Goal: Browse casually: Explore the website without a specific task or goal

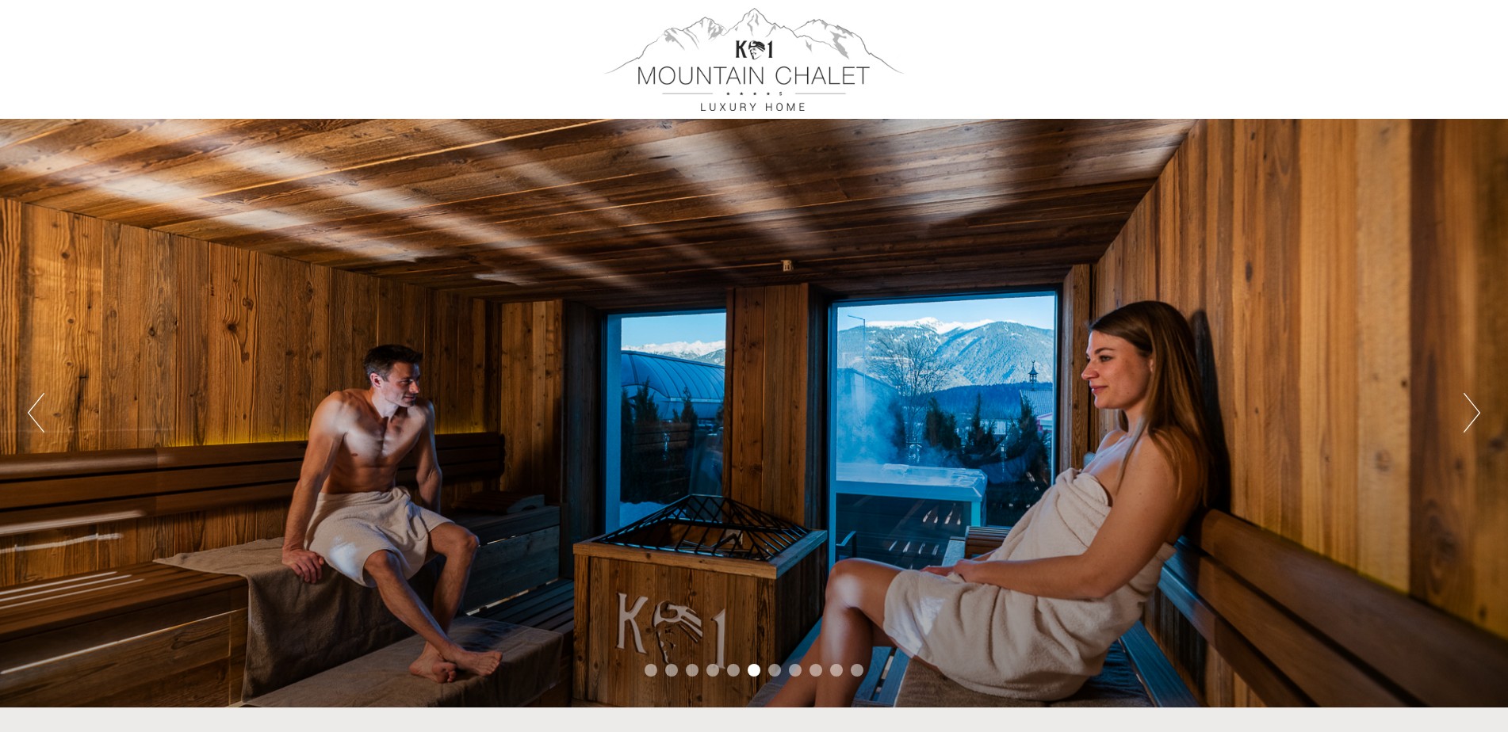
click at [1466, 411] on button "Next" at bounding box center [1471, 413] width 17 height 40
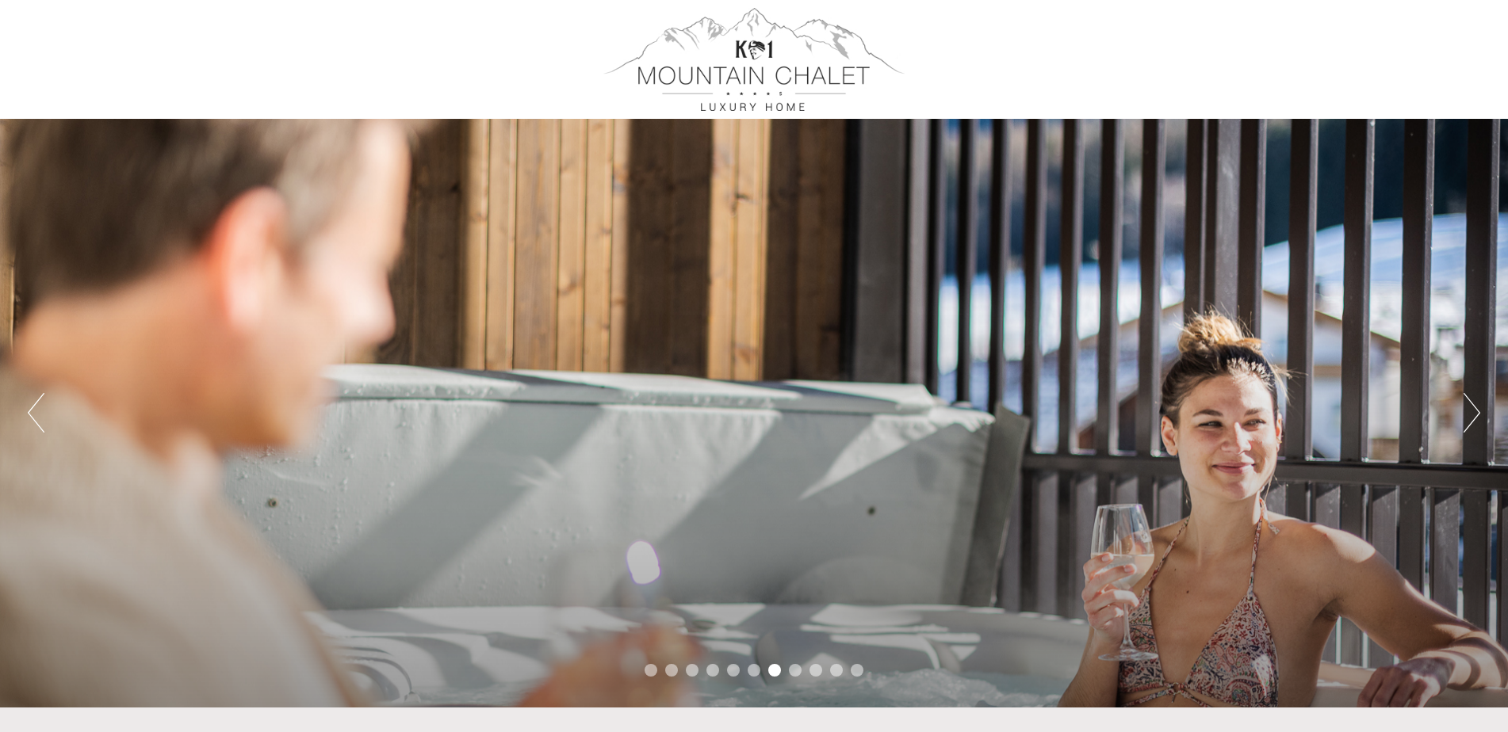
click at [1466, 411] on button "Next" at bounding box center [1471, 413] width 17 height 40
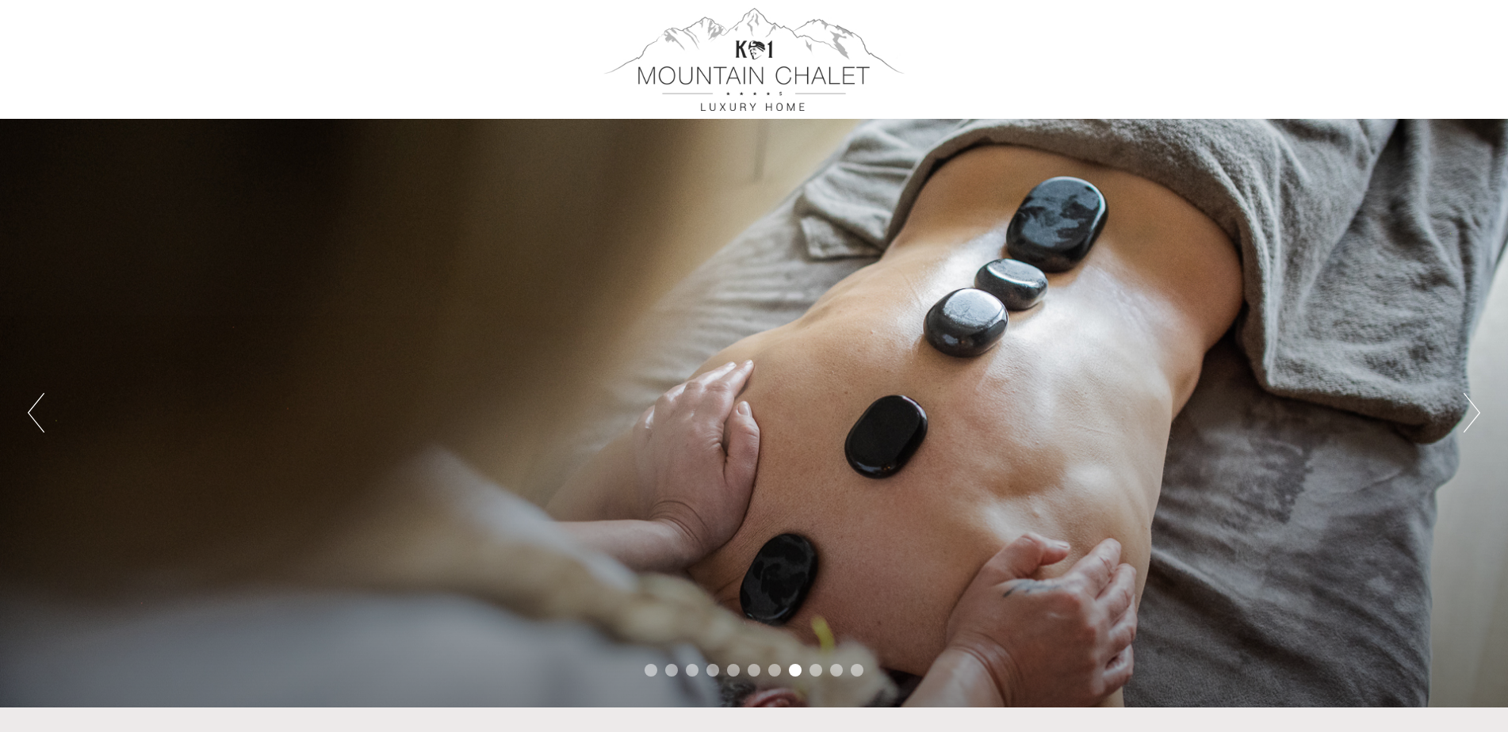
click at [1466, 411] on button "Next" at bounding box center [1471, 413] width 17 height 40
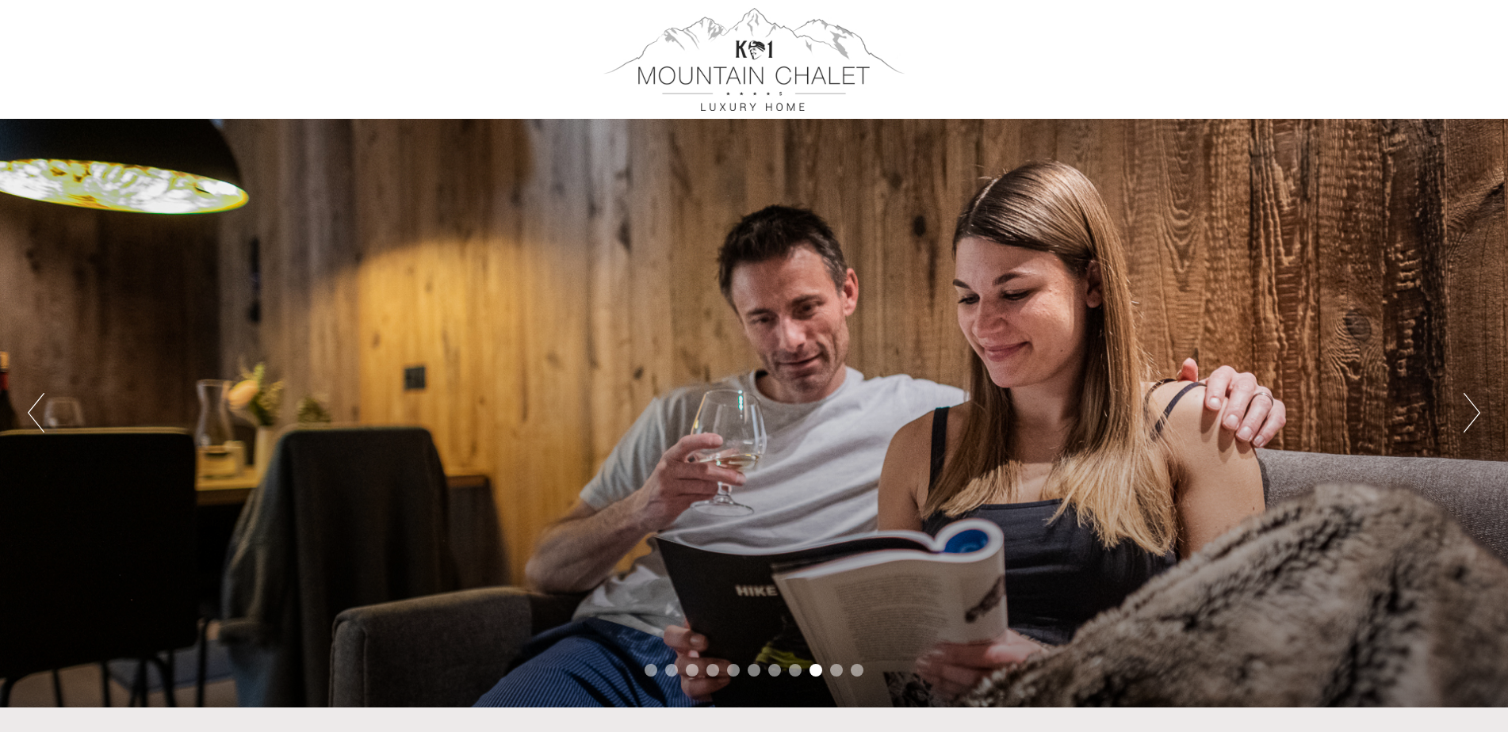
click at [1466, 411] on button "Next" at bounding box center [1471, 413] width 17 height 40
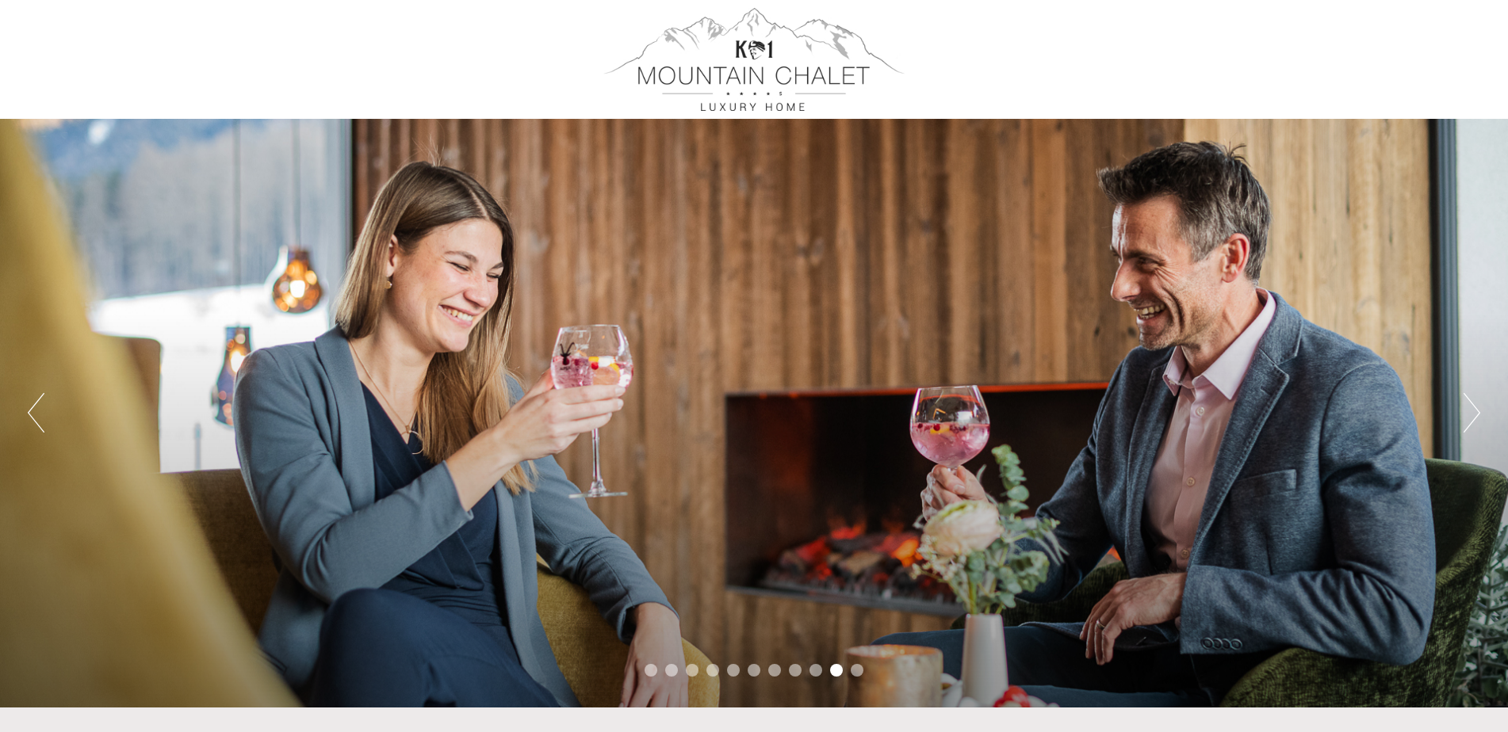
click at [1466, 411] on button "Next" at bounding box center [1471, 413] width 17 height 40
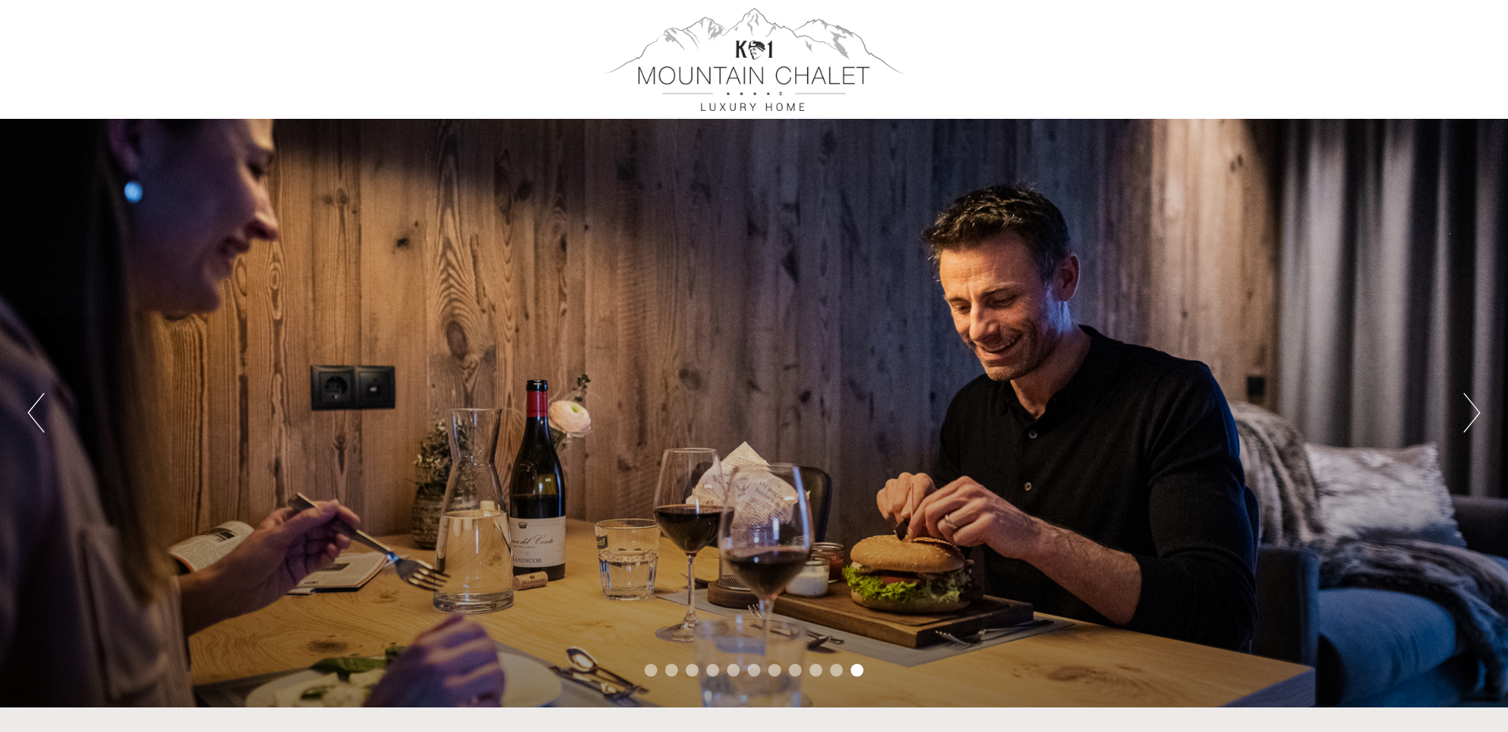
click at [1466, 411] on button "Next" at bounding box center [1471, 413] width 17 height 40
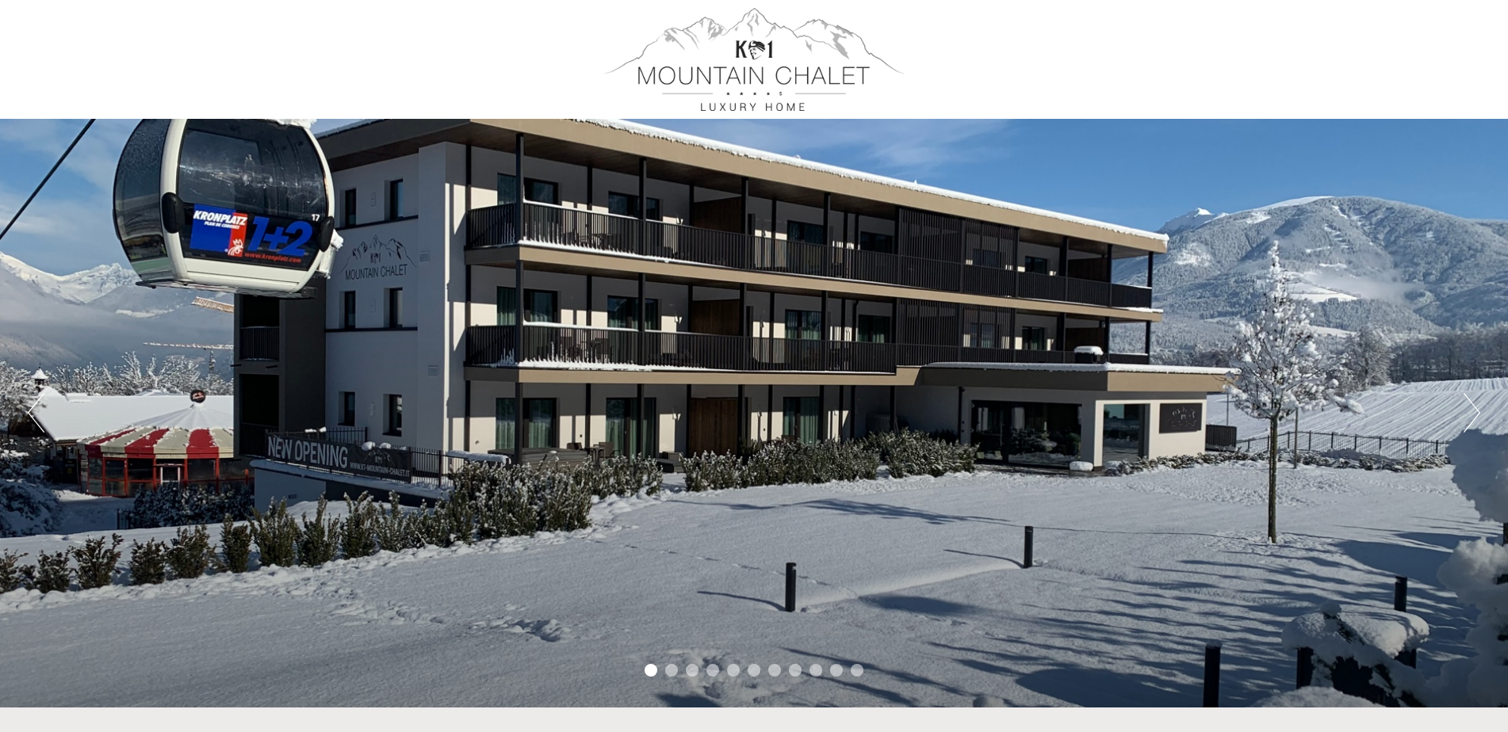
click at [1466, 411] on button "Next" at bounding box center [1471, 413] width 17 height 40
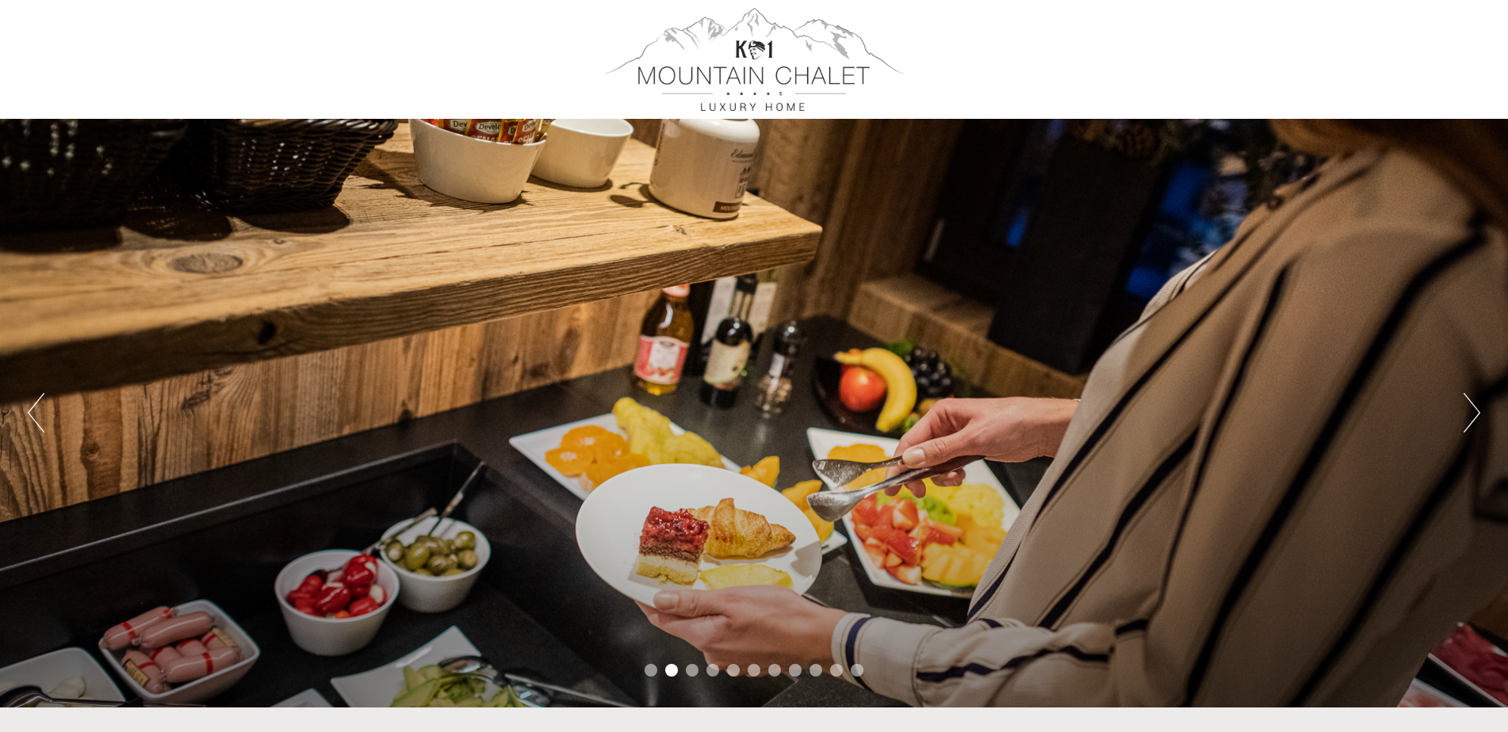
click at [1466, 411] on button "Next" at bounding box center [1471, 413] width 17 height 40
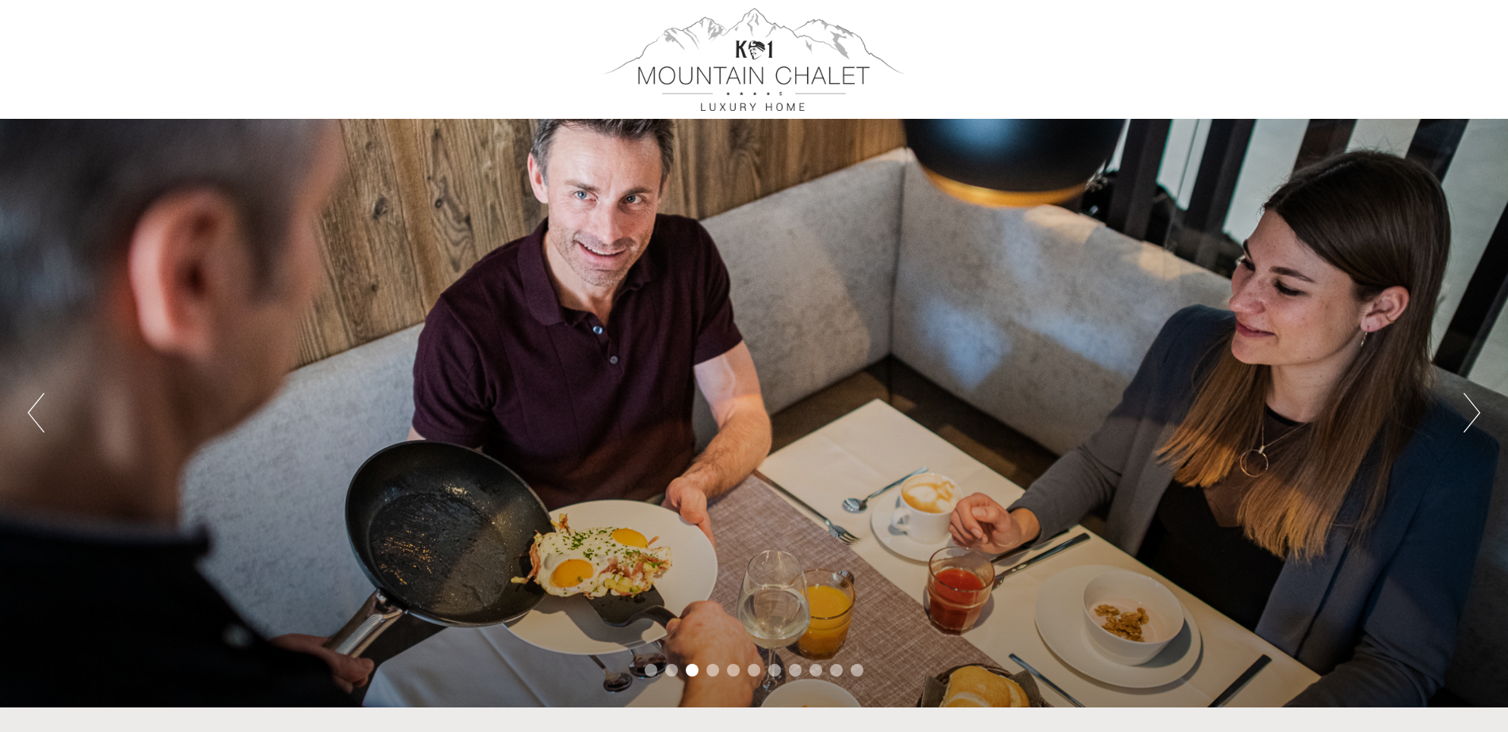
click at [1466, 411] on button "Next" at bounding box center [1471, 413] width 17 height 40
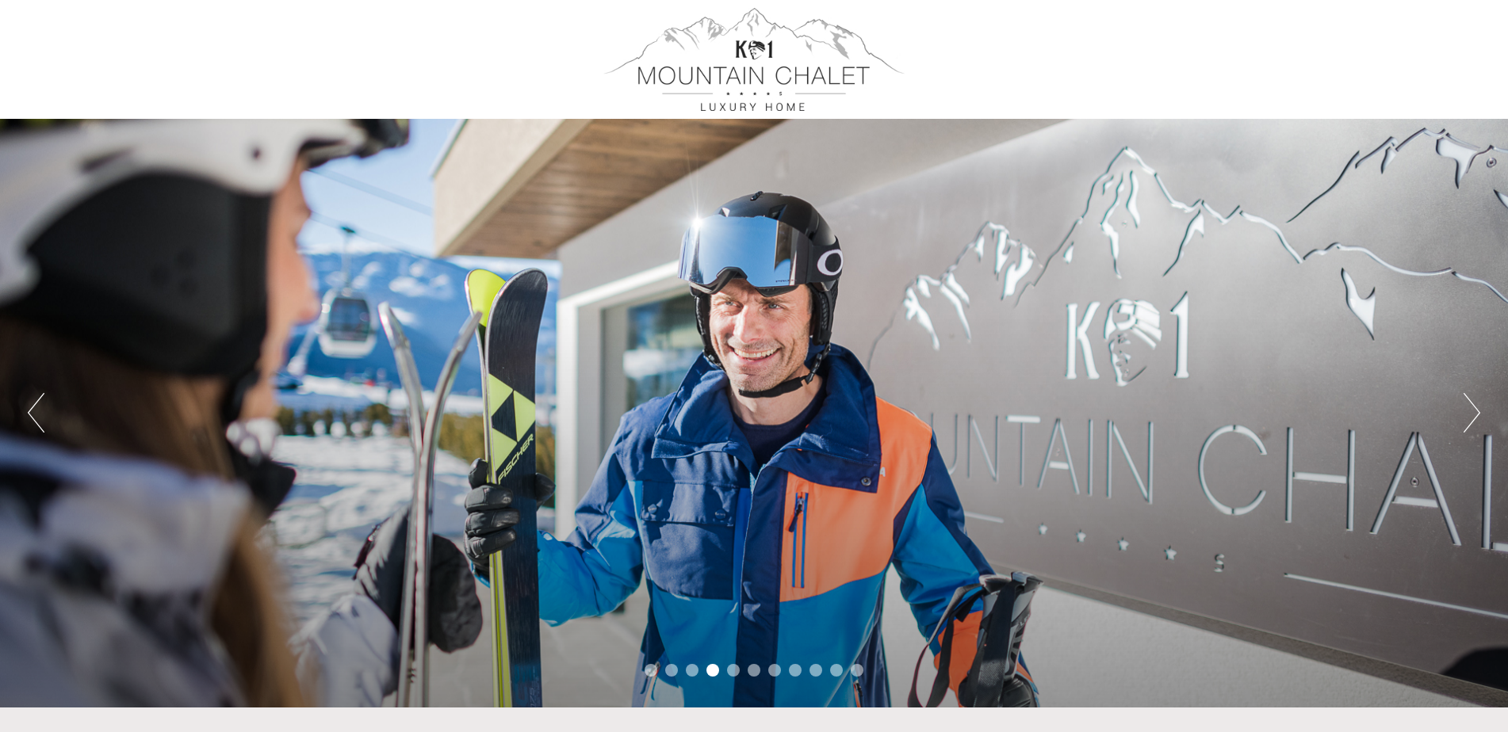
click at [1466, 411] on button "Next" at bounding box center [1471, 413] width 17 height 40
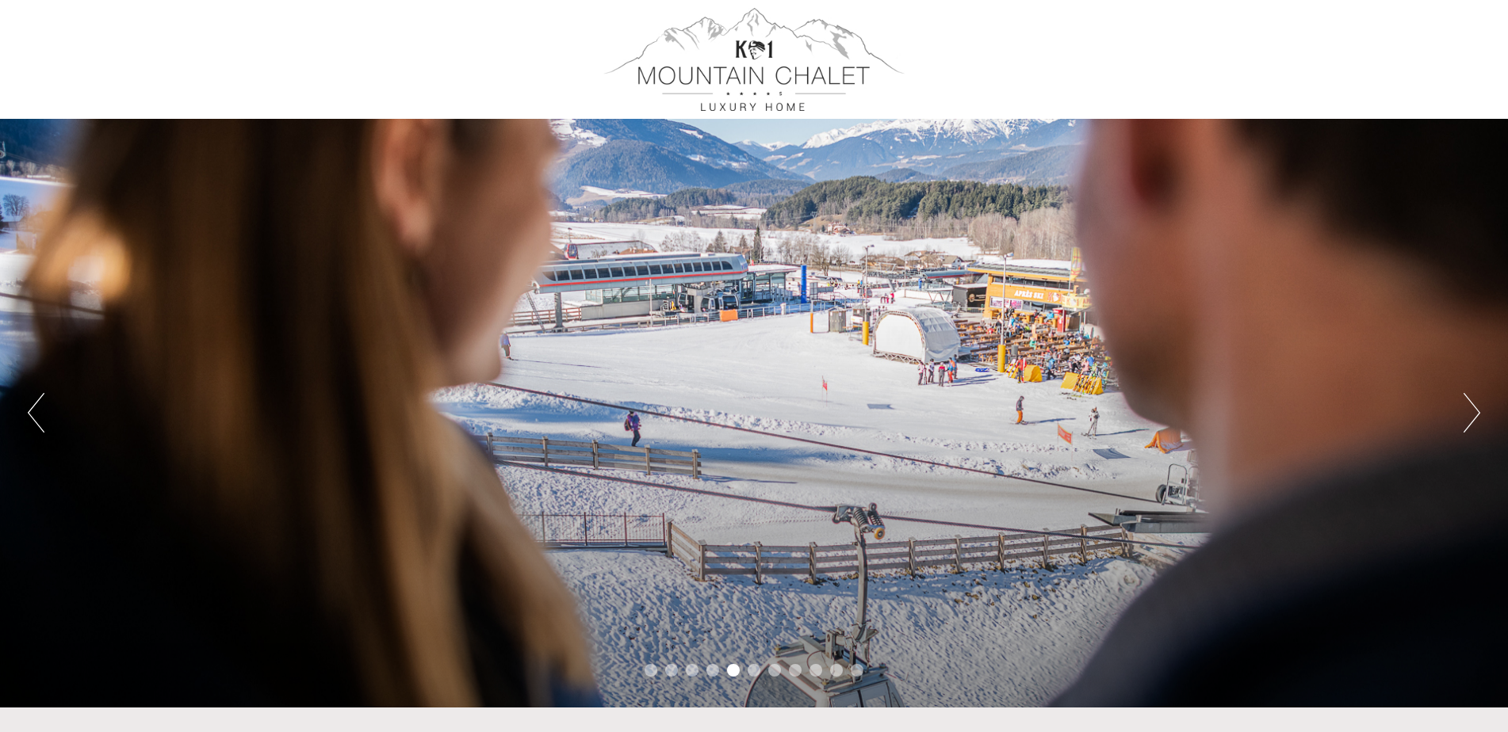
click at [1466, 411] on button "Next" at bounding box center [1471, 413] width 17 height 40
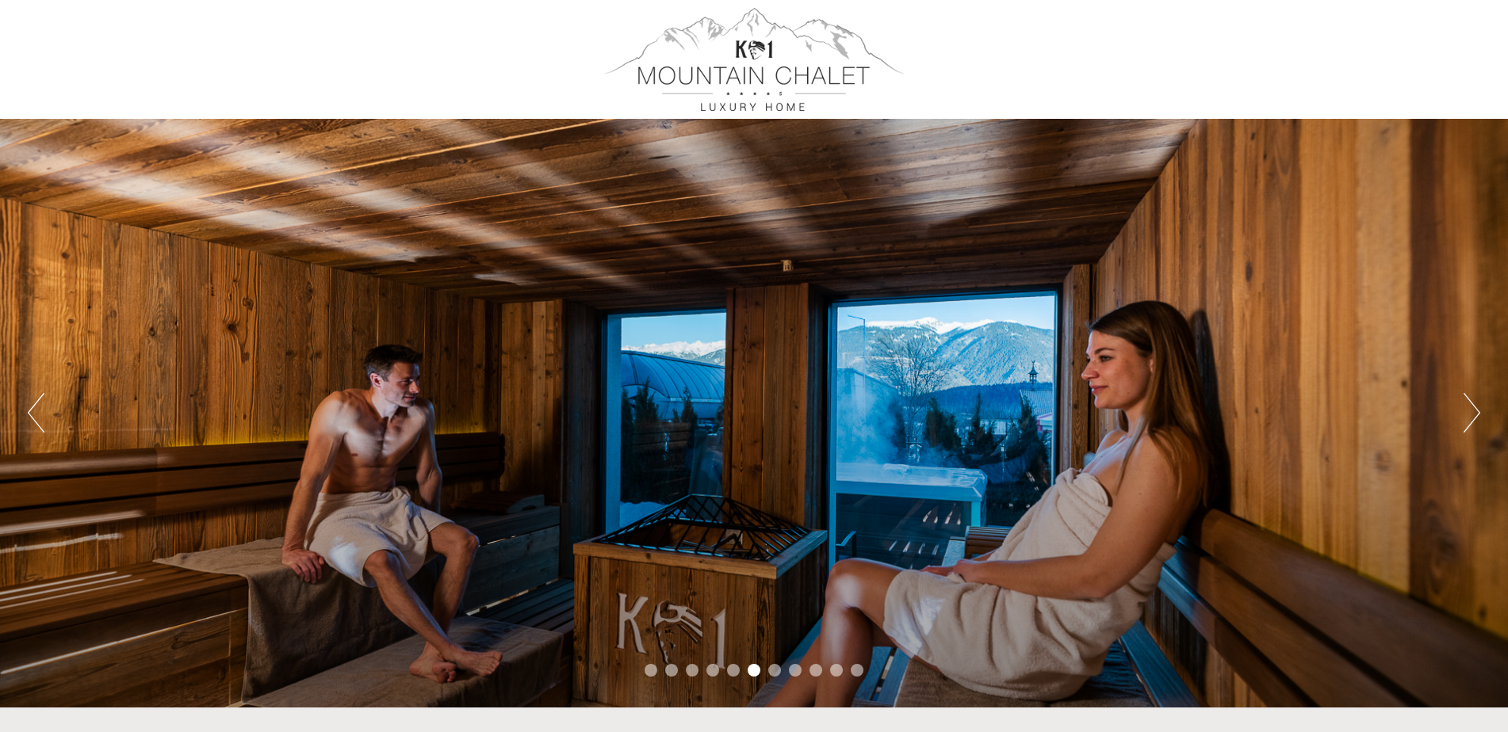
click at [1466, 411] on button "Next" at bounding box center [1471, 413] width 17 height 40
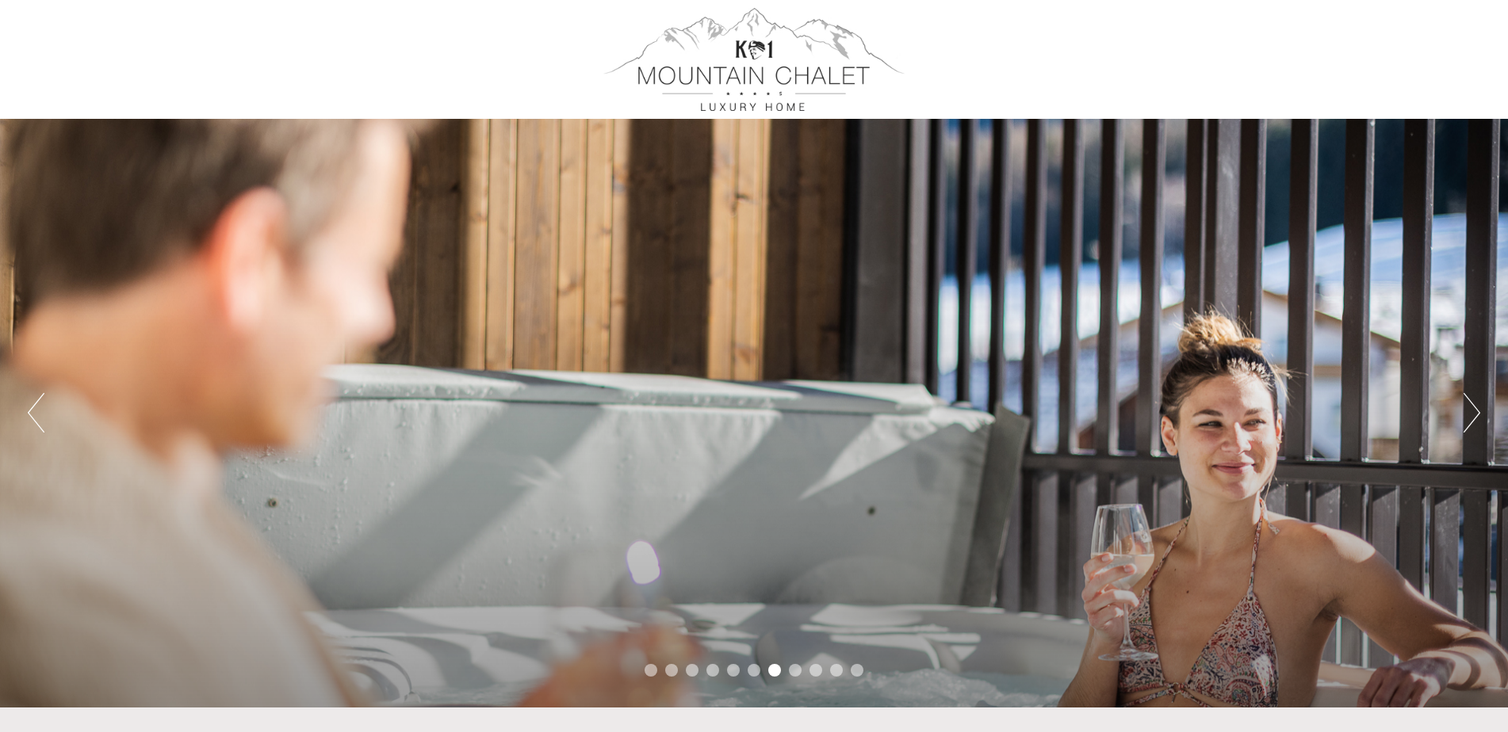
click at [1466, 411] on button "Next" at bounding box center [1471, 413] width 17 height 40
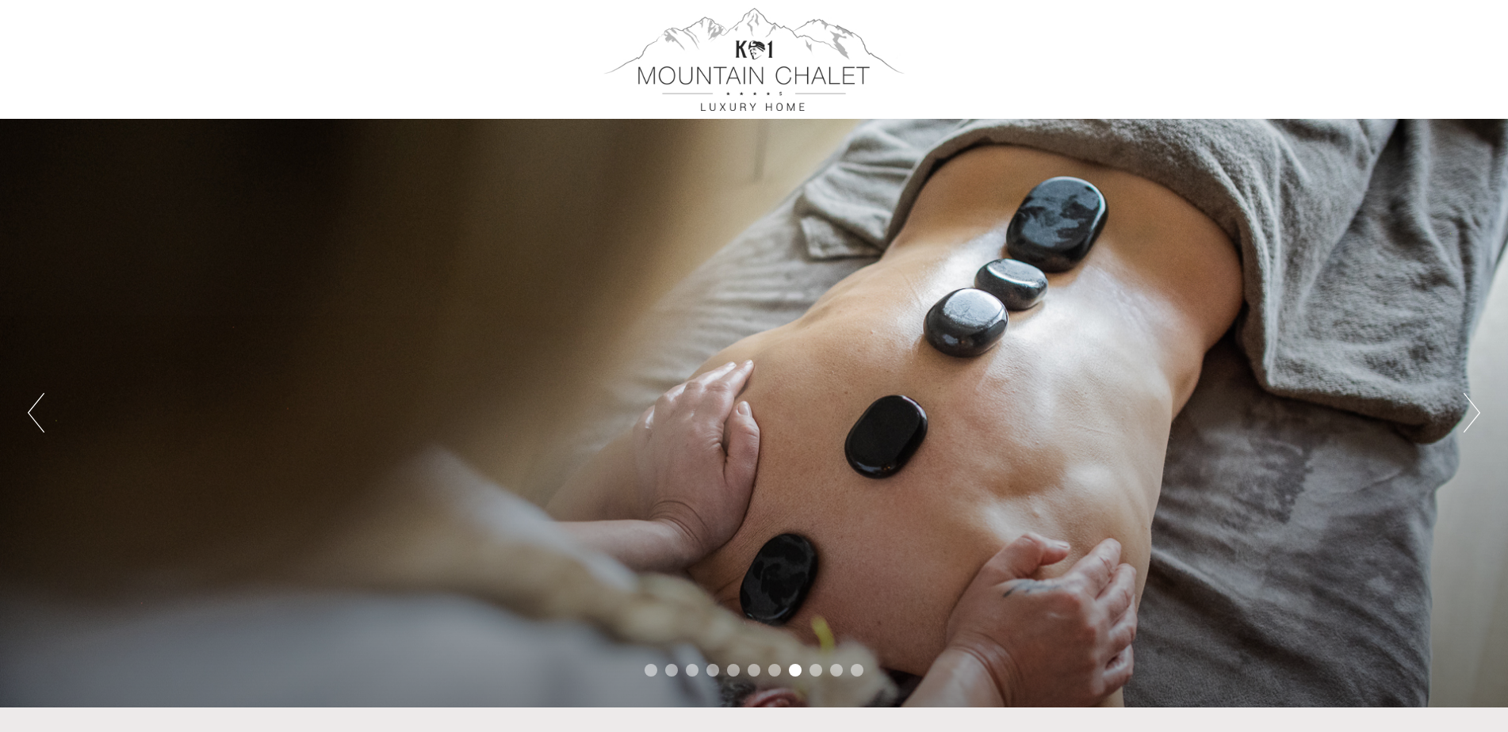
click at [1466, 411] on button "Next" at bounding box center [1471, 413] width 17 height 40
